Goal: Task Accomplishment & Management: Manage account settings

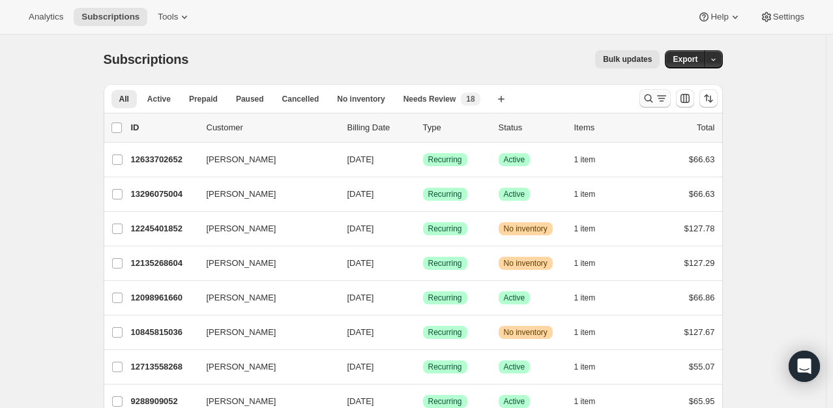
click at [660, 102] on icon "Search and filter results" at bounding box center [661, 98] width 13 height 13
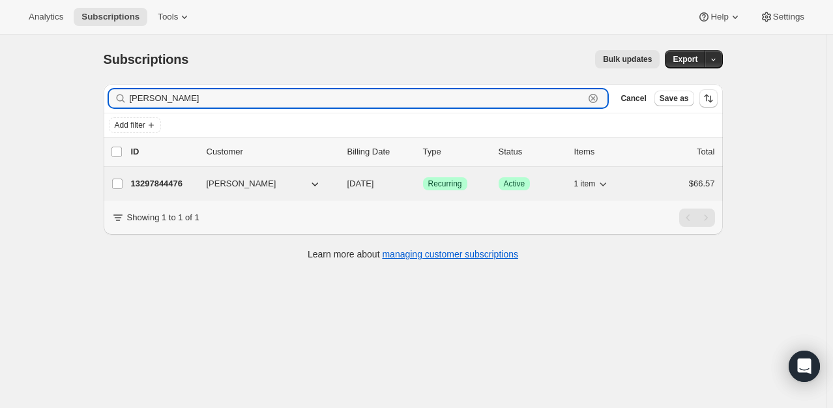
type input "[PERSON_NAME]"
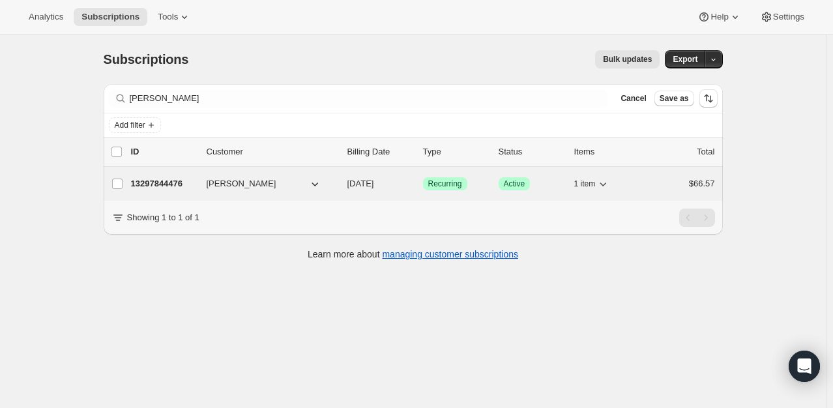
click at [183, 181] on p "13297844476" at bounding box center [163, 183] width 65 height 13
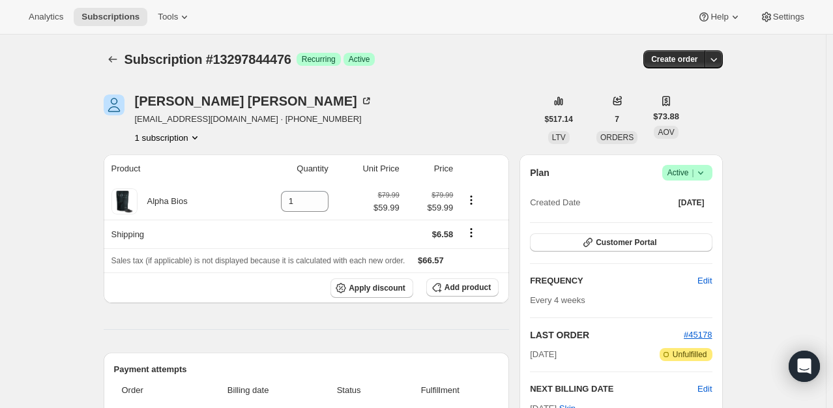
click at [707, 168] on icon at bounding box center [700, 172] width 13 height 13
click at [690, 227] on button "Cancel subscription" at bounding box center [692, 220] width 82 height 21
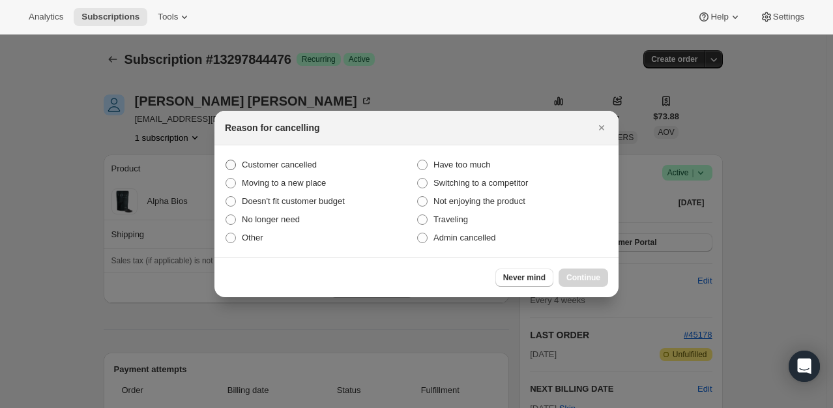
click at [318, 164] on label "Customer cancelled" at bounding box center [321, 165] width 192 height 18
click at [226, 160] on input "Customer cancelled" at bounding box center [226, 160] width 1 height 1
radio input "true"
click at [602, 280] on button "Continue" at bounding box center [584, 278] width 50 height 18
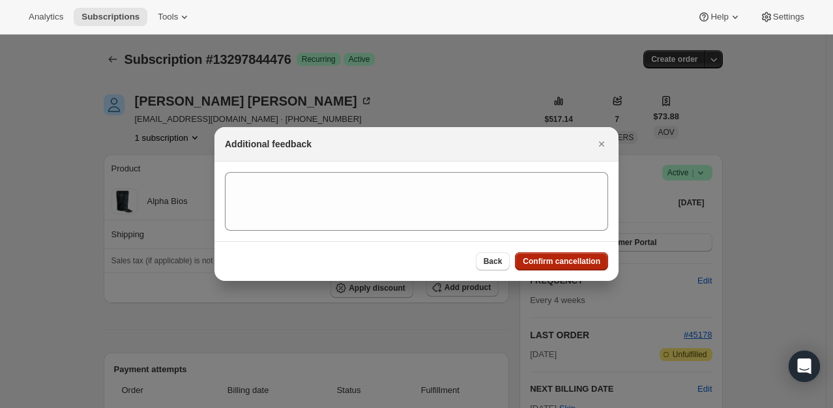
click at [552, 256] on button "Confirm cancellation" at bounding box center [561, 261] width 93 height 18
